Goal: Task Accomplishment & Management: Complete application form

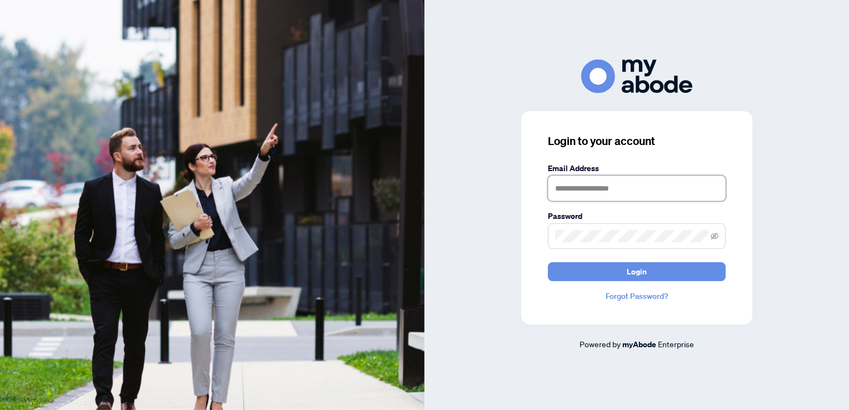
click at [606, 190] on input "text" at bounding box center [637, 189] width 178 height 26
type input "**********"
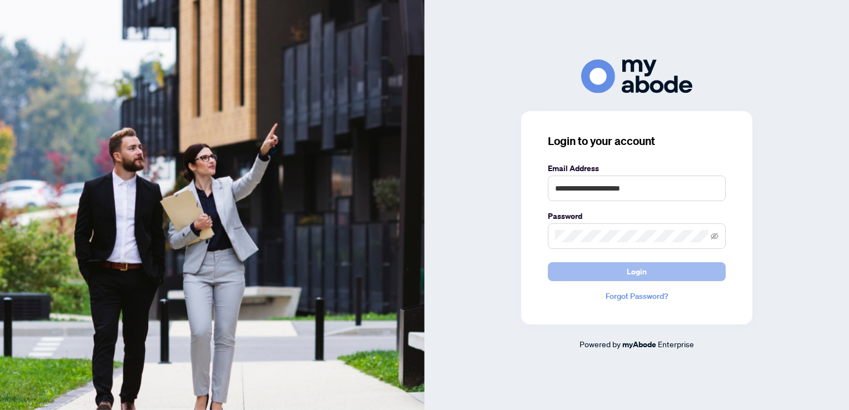
click at [629, 277] on span "Login" at bounding box center [637, 272] width 20 height 18
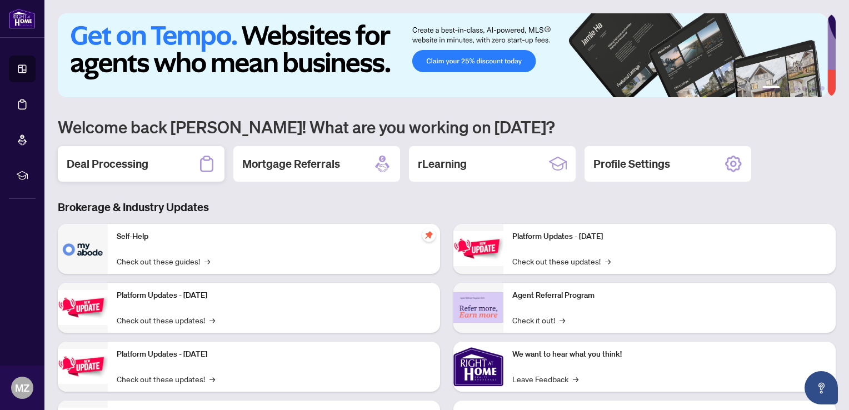
click at [130, 160] on h2 "Deal Processing" at bounding box center [108, 164] width 82 height 16
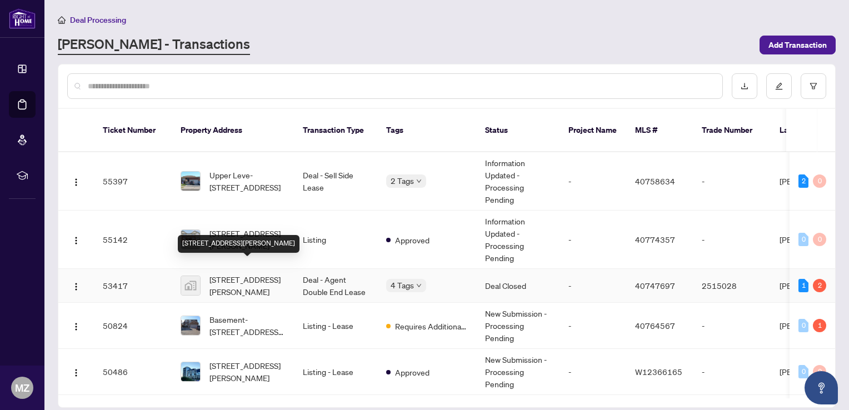
click at [262, 273] on span "604-30 Summit Ave #604, Hamilton, ON, Canada" at bounding box center [248, 285] width 76 height 24
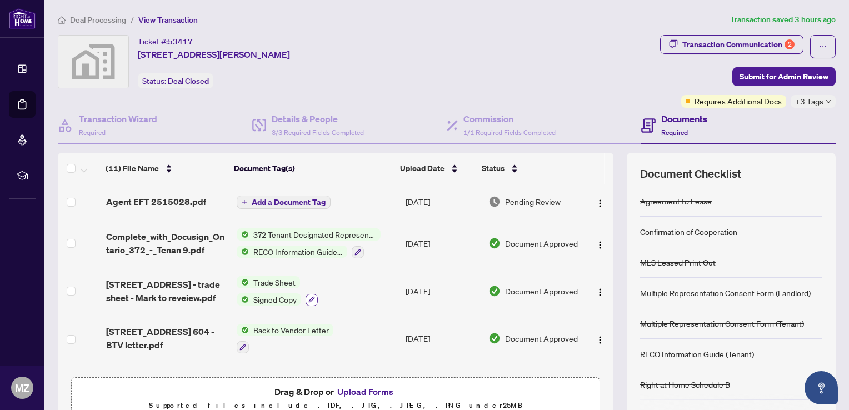
scroll to position [56, 0]
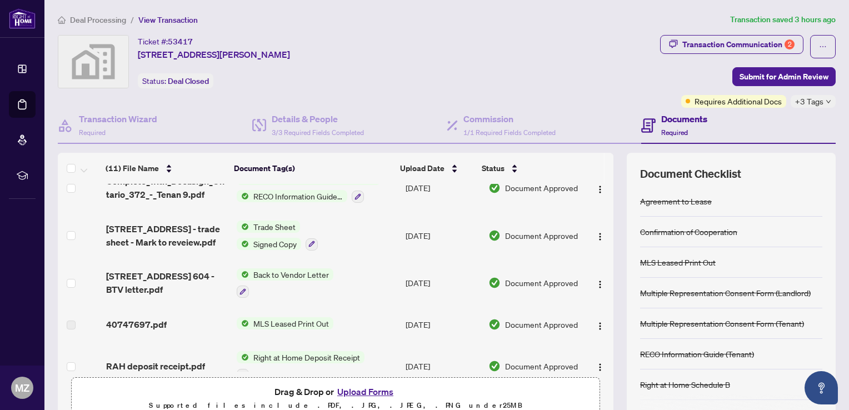
click at [368, 389] on button "Upload Forms" at bounding box center [365, 392] width 63 height 14
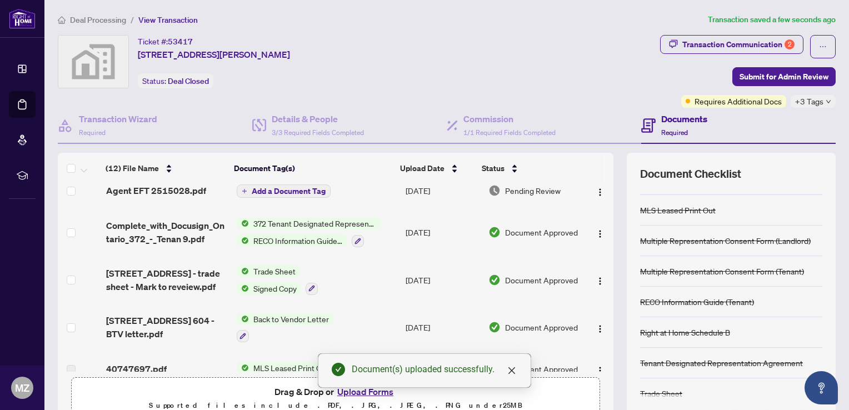
scroll to position [0, 0]
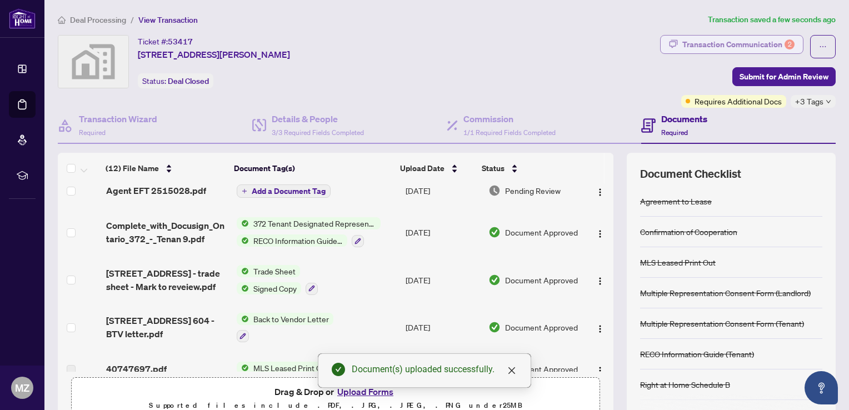
click at [738, 43] on div "Transaction Communication 2" at bounding box center [739, 45] width 112 height 18
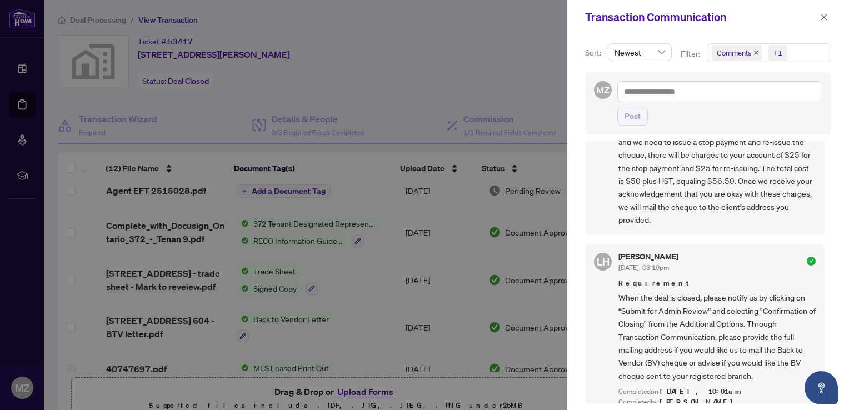
scroll to position [556, 0]
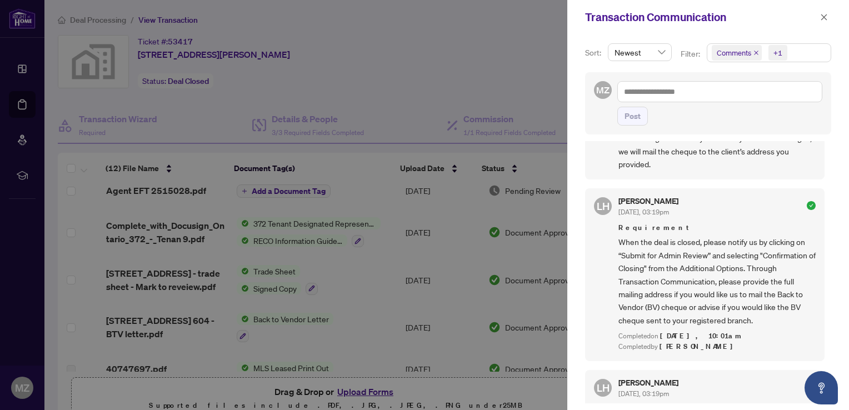
click at [464, 86] on div at bounding box center [424, 205] width 849 height 410
click at [823, 19] on icon "close" at bounding box center [824, 17] width 8 height 8
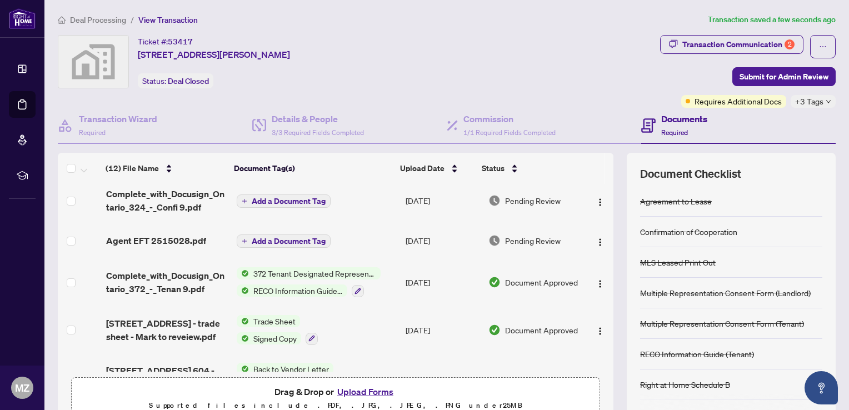
scroll to position [0, 0]
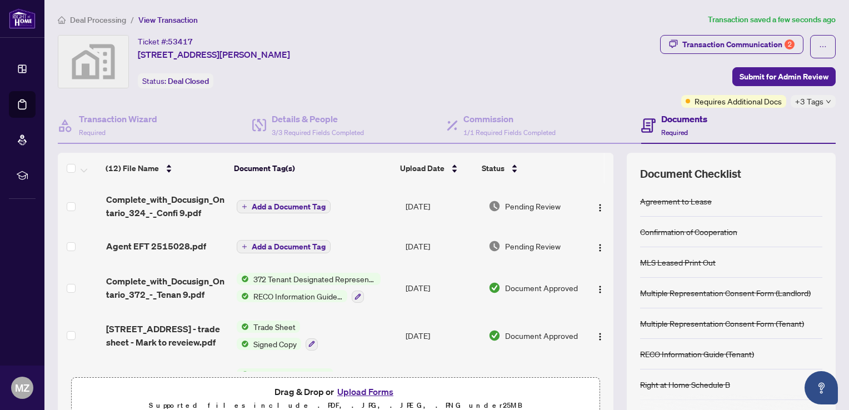
click at [276, 205] on span "Add a Document Tag" at bounding box center [289, 207] width 74 height 8
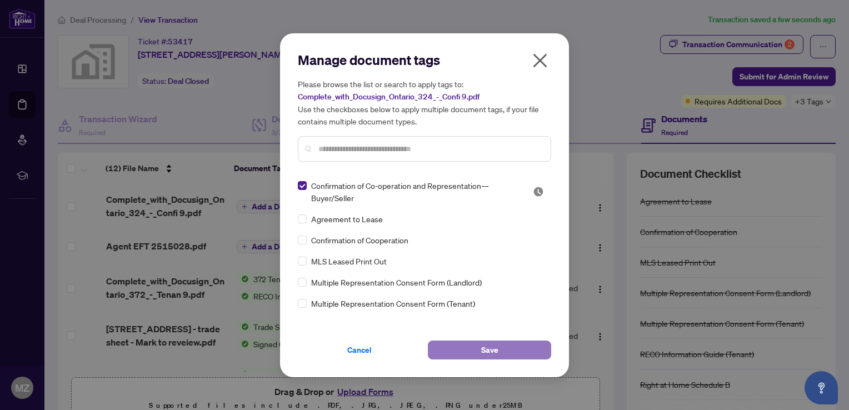
click at [497, 352] on span "Save" at bounding box center [489, 350] width 17 height 18
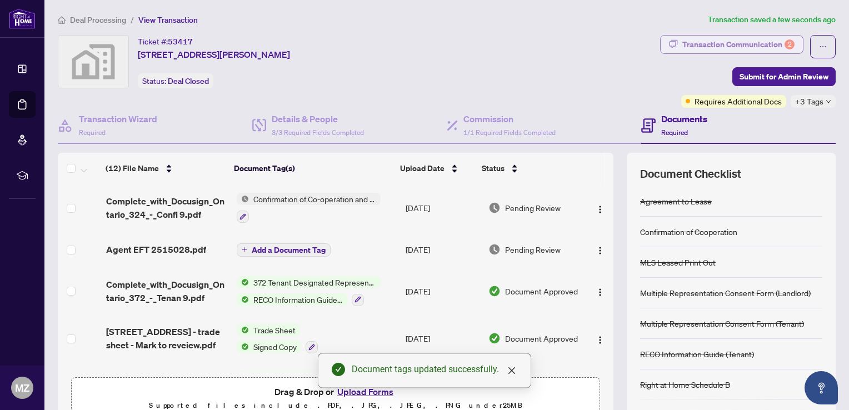
click at [728, 42] on div "Transaction Communication 2" at bounding box center [739, 45] width 112 height 18
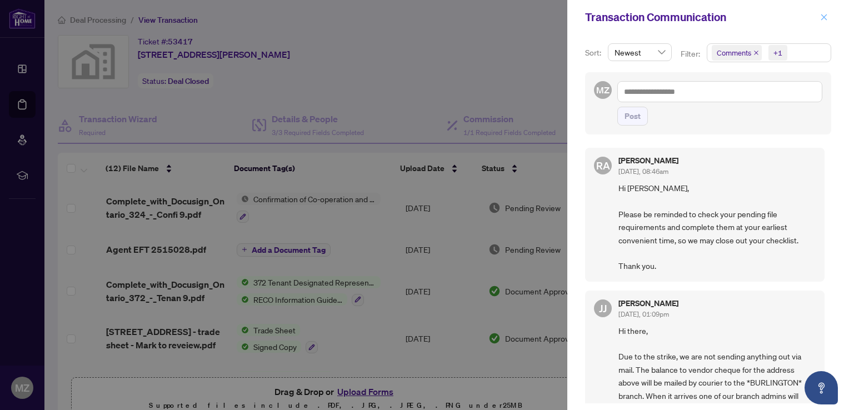
click at [828, 18] on button "button" at bounding box center [824, 17] width 14 height 13
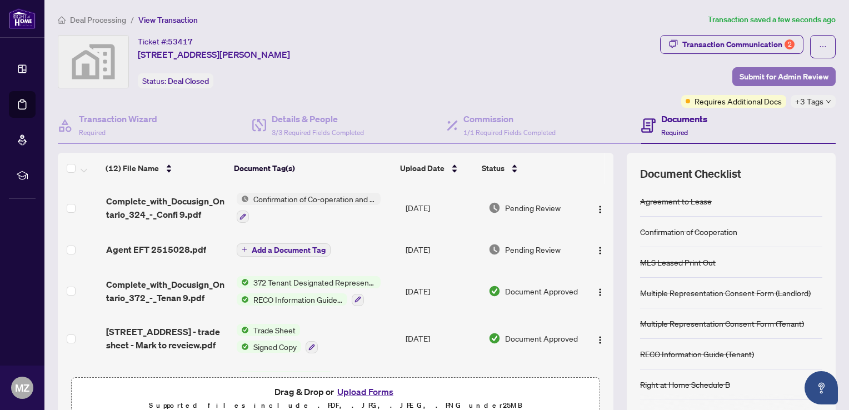
click at [788, 73] on span "Submit for Admin Review" at bounding box center [784, 77] width 89 height 18
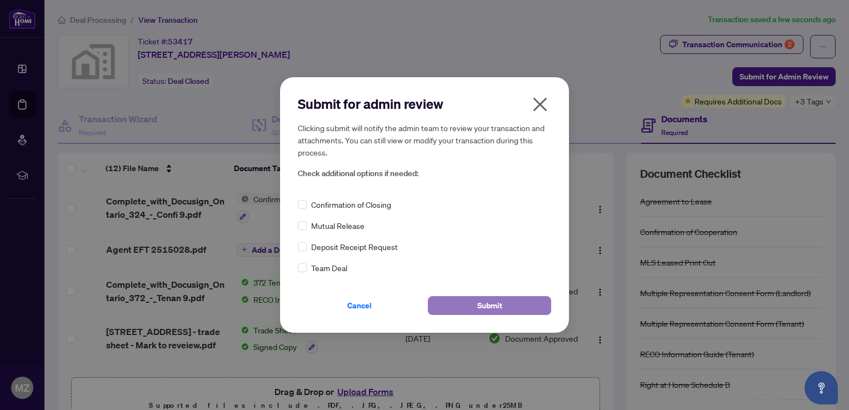
click at [494, 306] on span "Submit" at bounding box center [489, 306] width 25 height 18
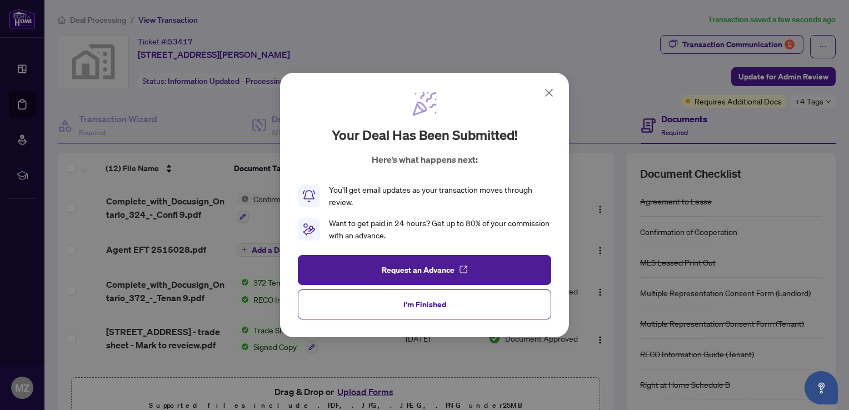
click at [548, 92] on icon at bounding box center [549, 92] width 7 height 7
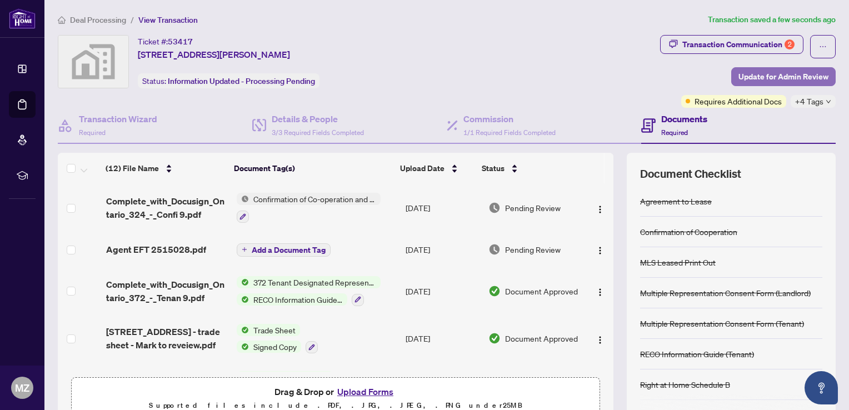
click at [759, 75] on span "Update for Admin Review" at bounding box center [784, 77] width 90 height 18
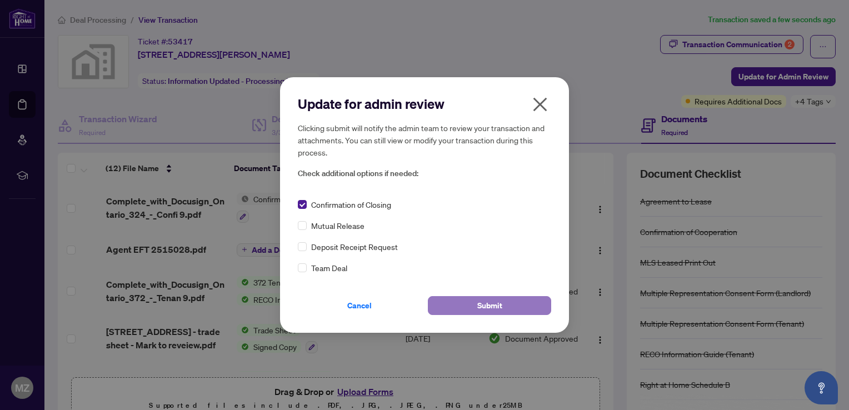
click at [473, 307] on button "Submit" at bounding box center [489, 305] width 123 height 19
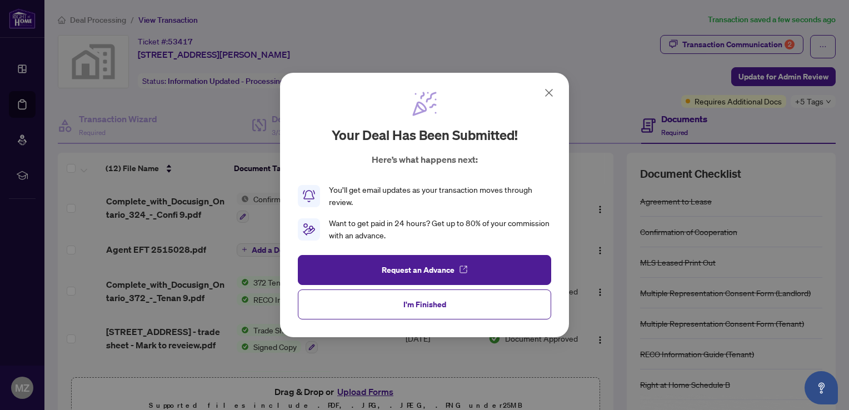
drag, startPoint x: 437, startPoint y: 307, endPoint x: 498, endPoint y: 277, distance: 68.4
click at [438, 307] on span "I'm Finished" at bounding box center [425, 305] width 43 height 18
